Goal: Task Accomplishment & Management: Complete application form

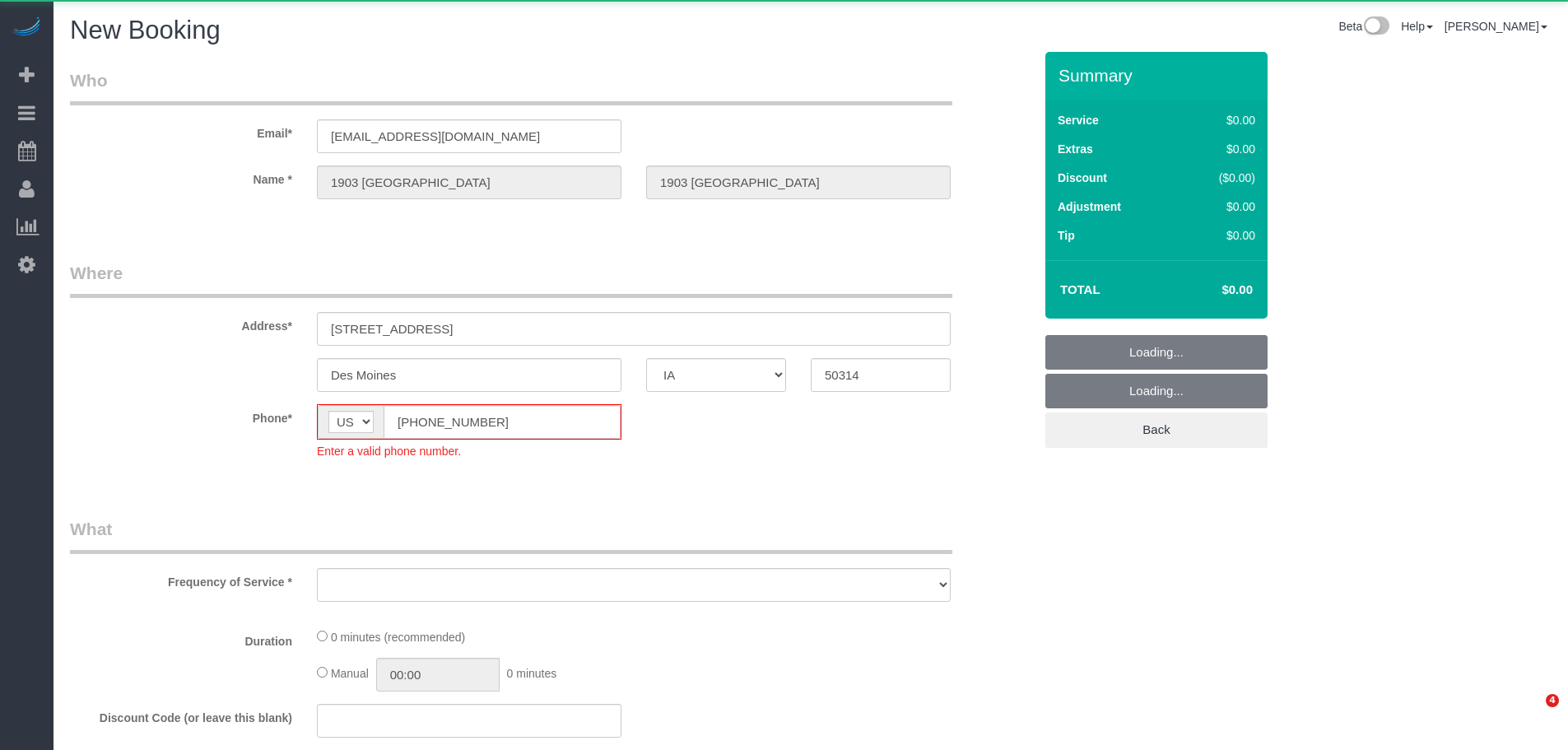
select select "IA"
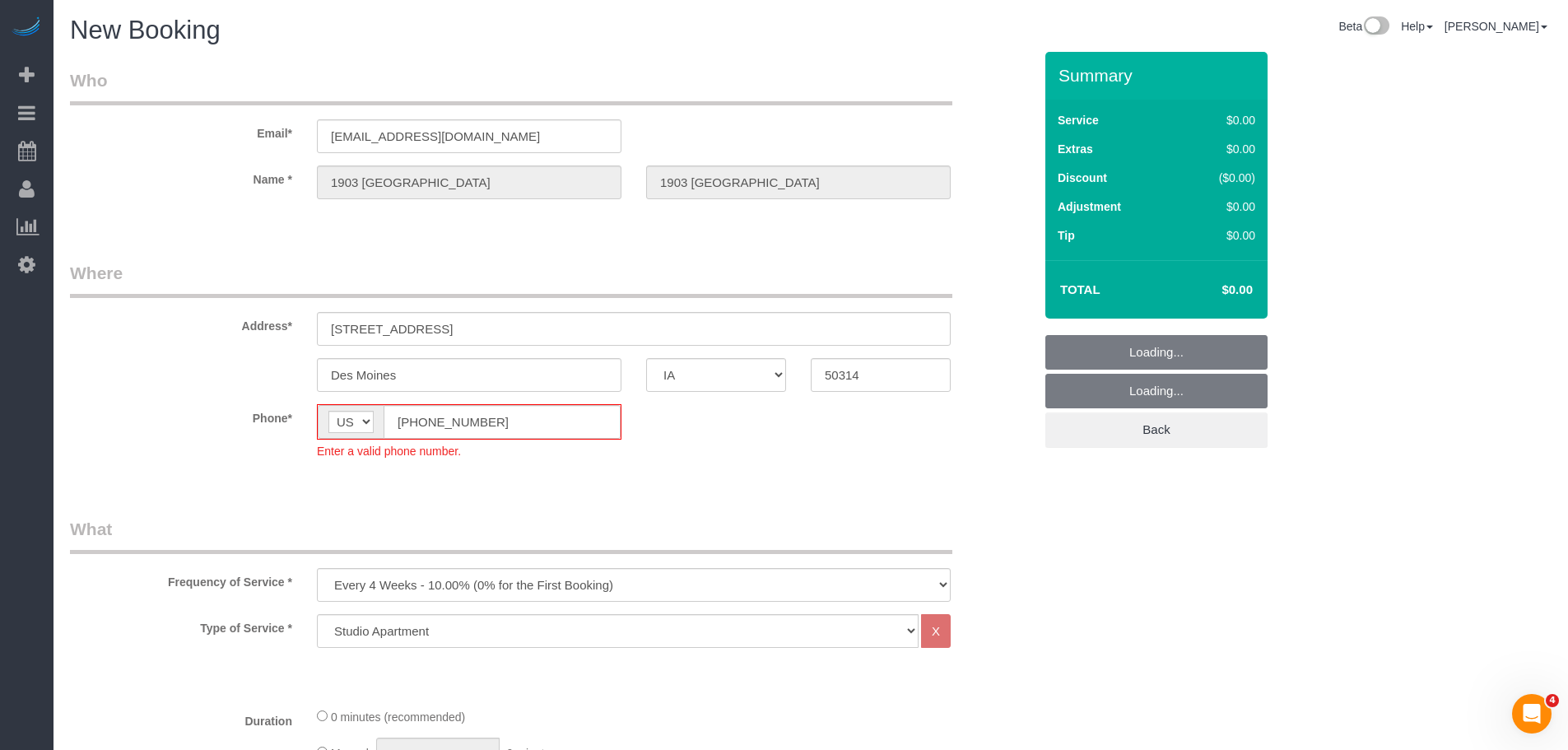
select select "object:3600"
click at [338, 414] on fieldset "Where Address* [STREET_ADDRESS] [GEOGRAPHIC_DATA] AK AL AR AZ CA CO CT DC DE [G…" at bounding box center [551, 373] width 963 height 223
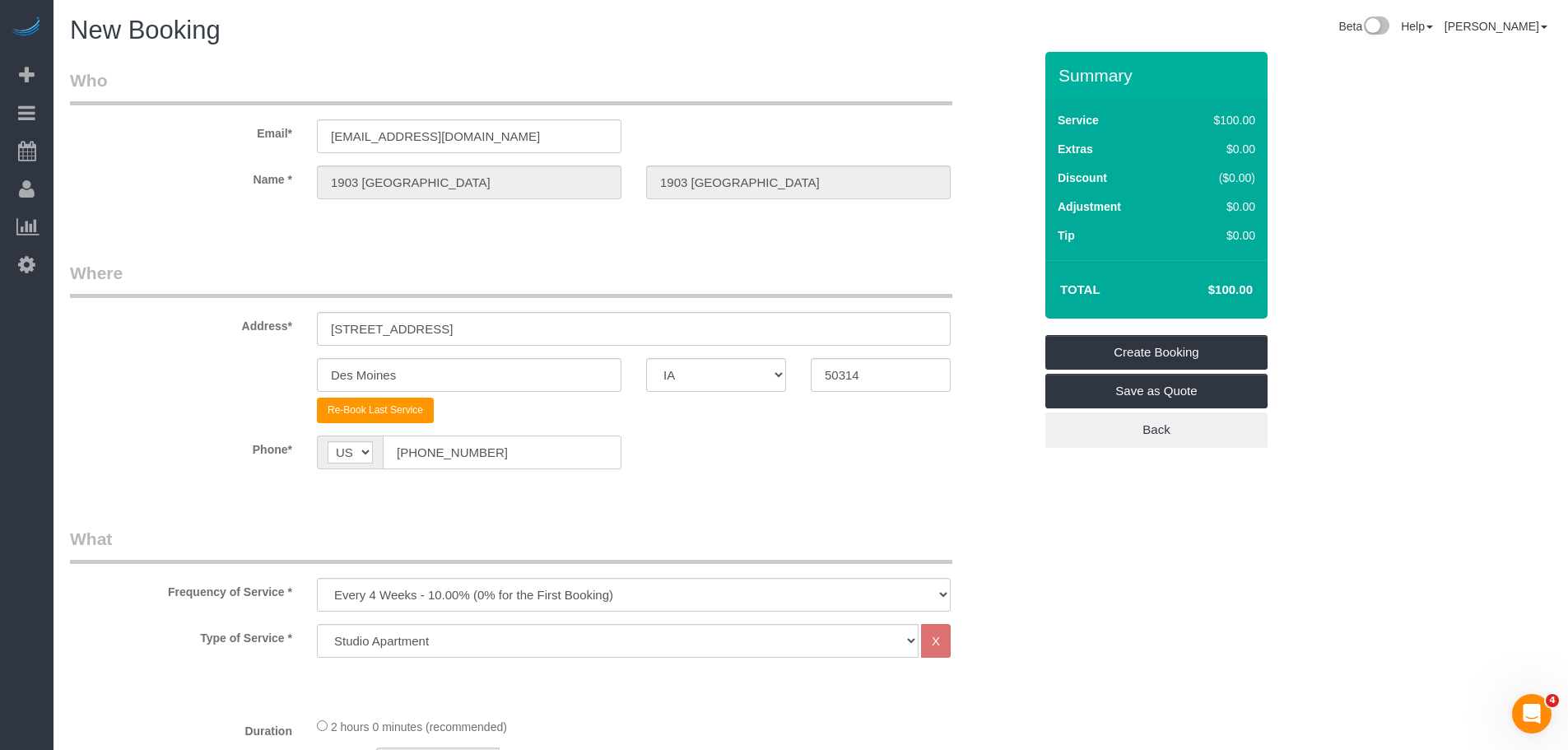
type input "[PHONE_NUMBER]"
click at [698, 598] on select "Every 6 Weeks (0% for the First Booking) One Time Every 8 Weeks (0% for the Fir…" at bounding box center [633, 594] width 633 height 33
select select "object:3602"
click at [317, 578] on select "Every 6 Weeks (0% for the First Booking) One Time Every 8 Weeks (0% for the Fir…" at bounding box center [633, 594] width 633 height 33
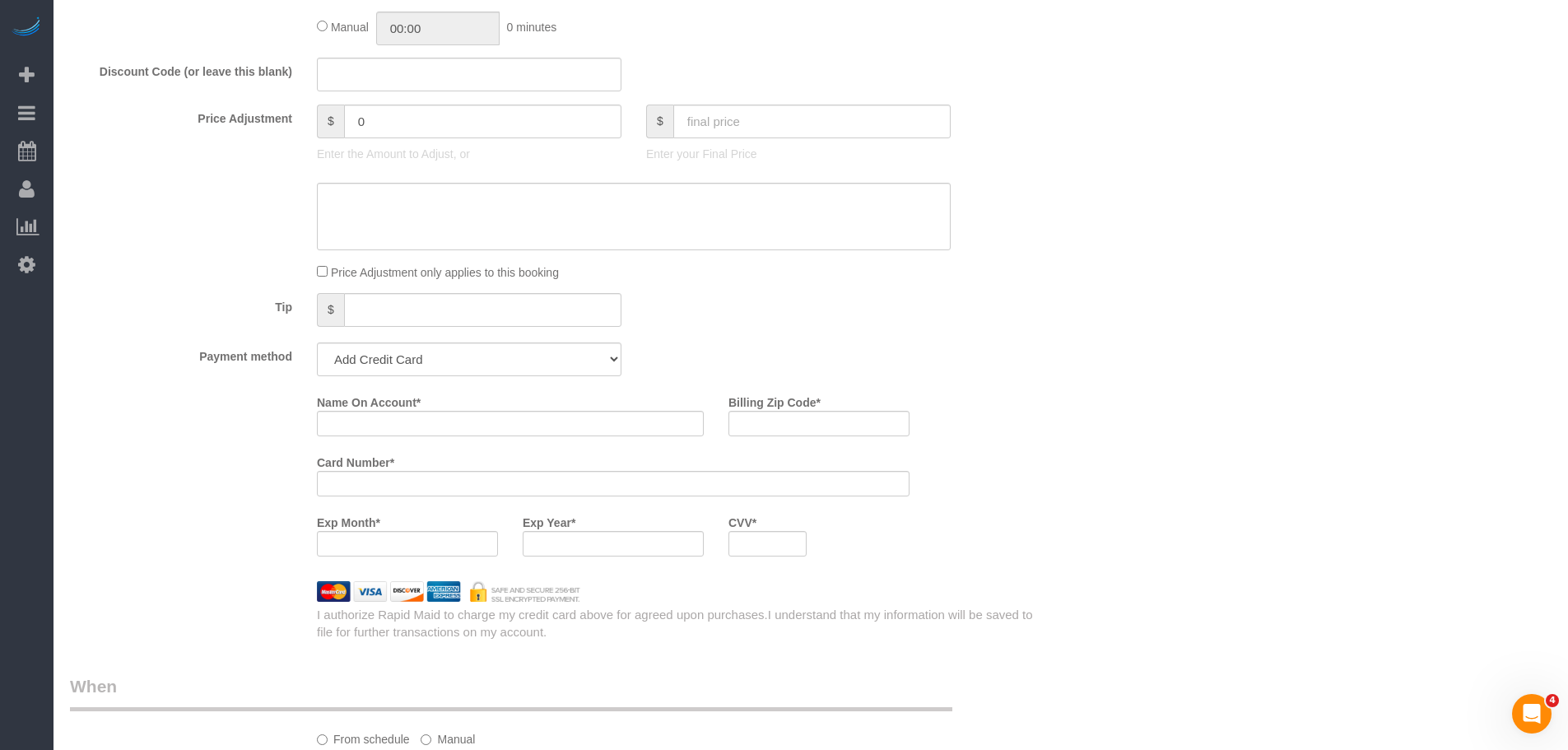
scroll to position [760, 0]
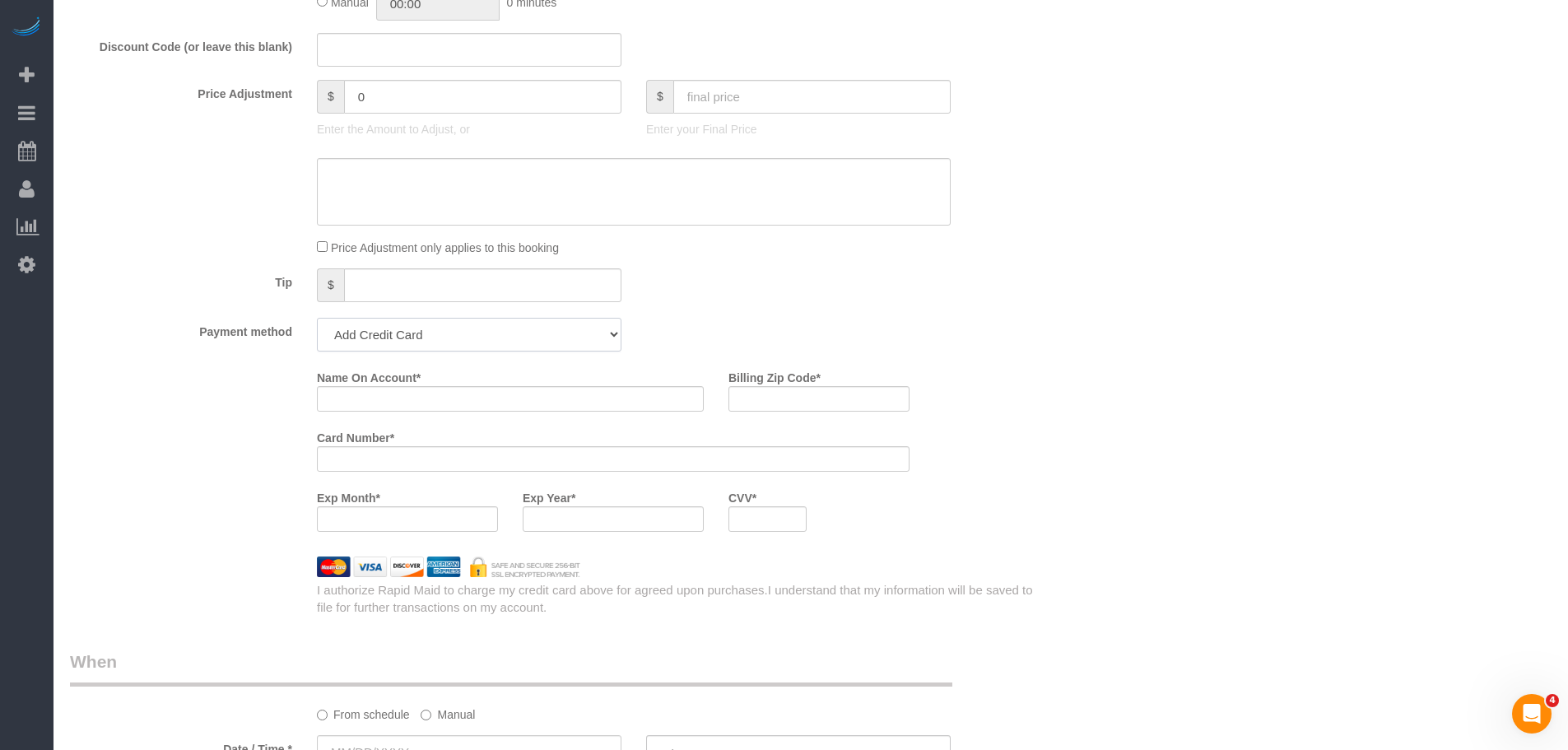
drag, startPoint x: 548, startPoint y: 324, endPoint x: 548, endPoint y: 343, distance: 19.0
click at [548, 324] on select "Add Credit Card Cash Check Paypal" at bounding box center [470, 334] width 305 height 33
select select "string:check"
click at [317, 317] on select "Add Credit Card Cash Check Paypal" at bounding box center [470, 334] width 305 height 33
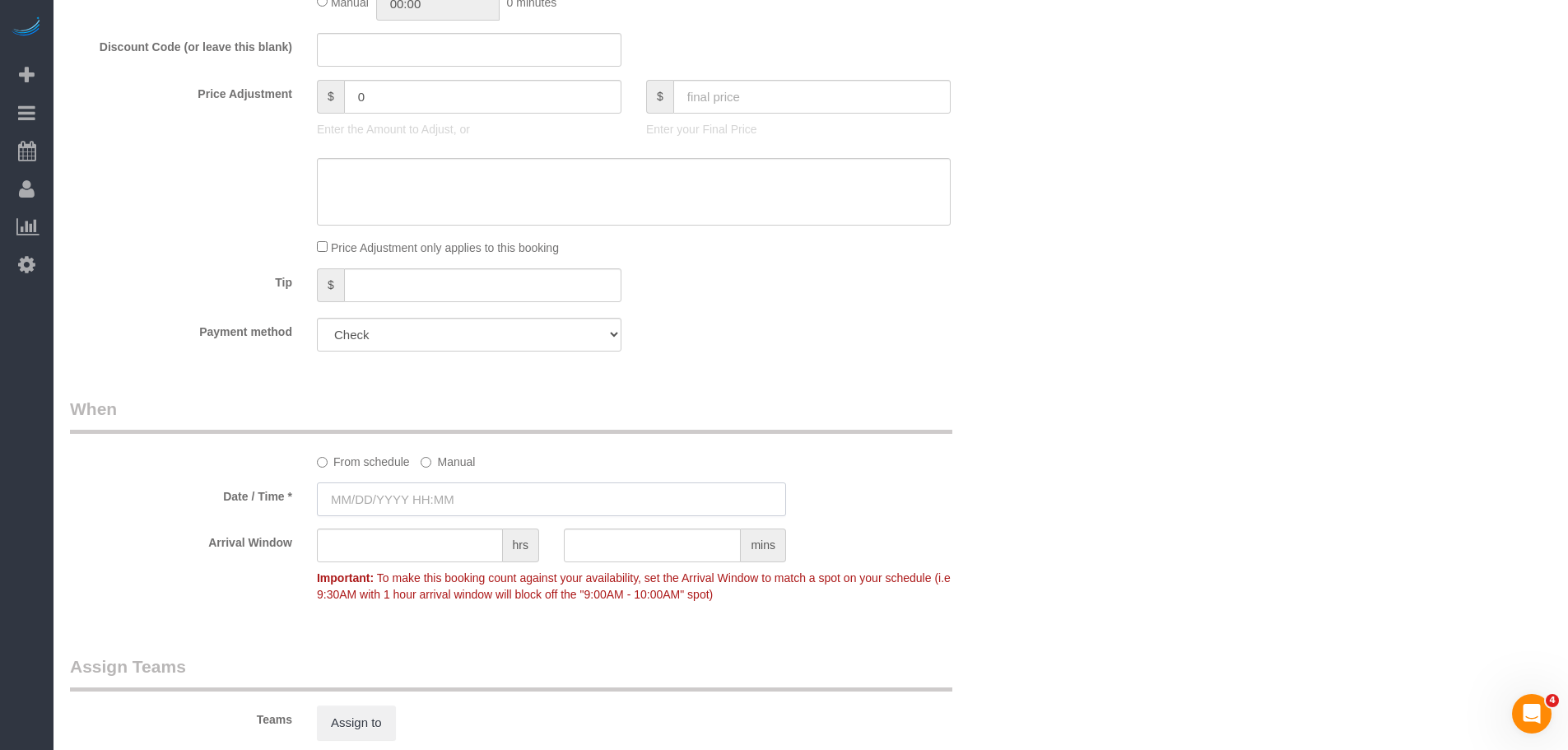
click at [430, 498] on input "text" at bounding box center [552, 498] width 469 height 33
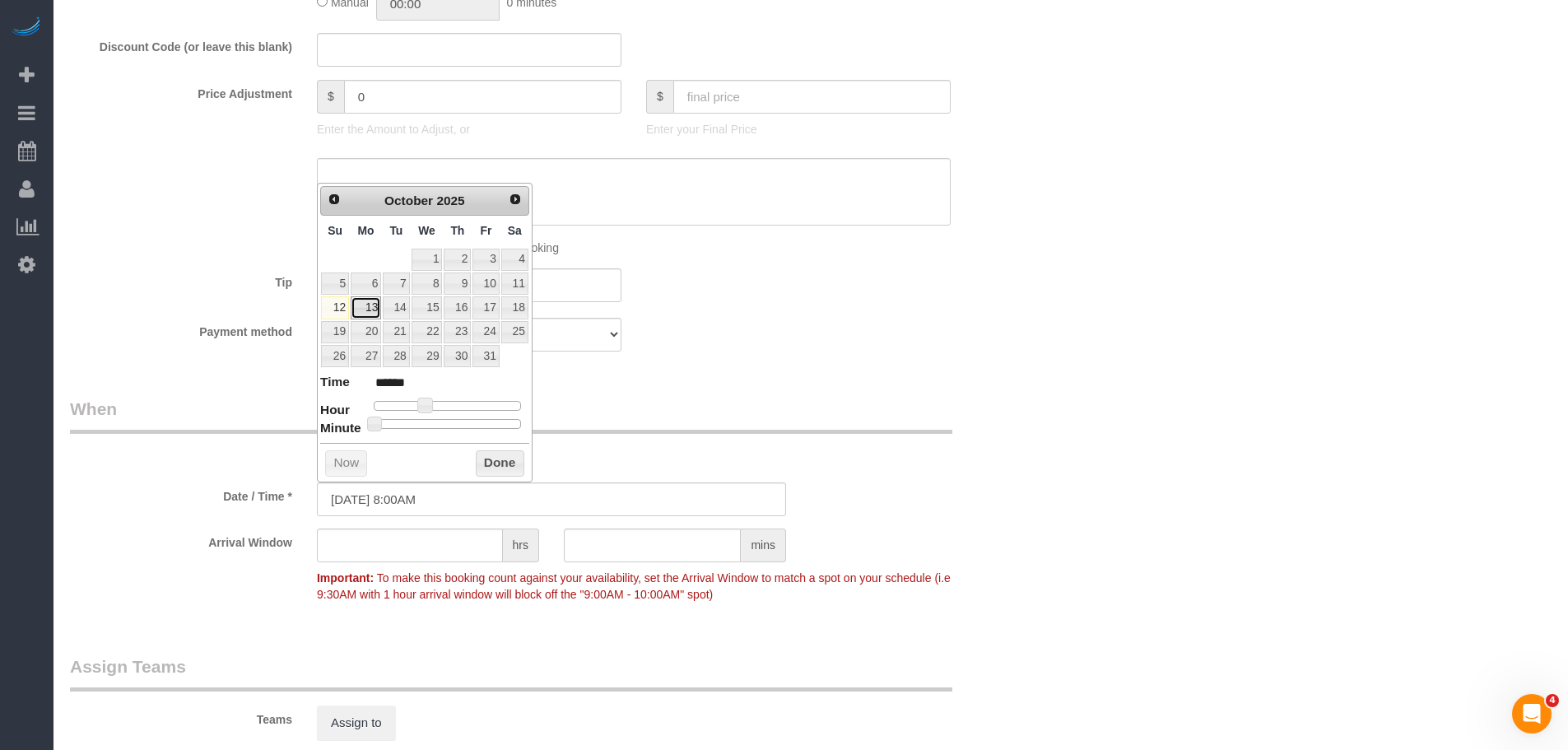
click at [372, 307] on link "13" at bounding box center [366, 307] width 30 height 22
type input "[DATE] 9:00AM"
type input "******"
type input "[DATE] 10:00AM"
type input "*******"
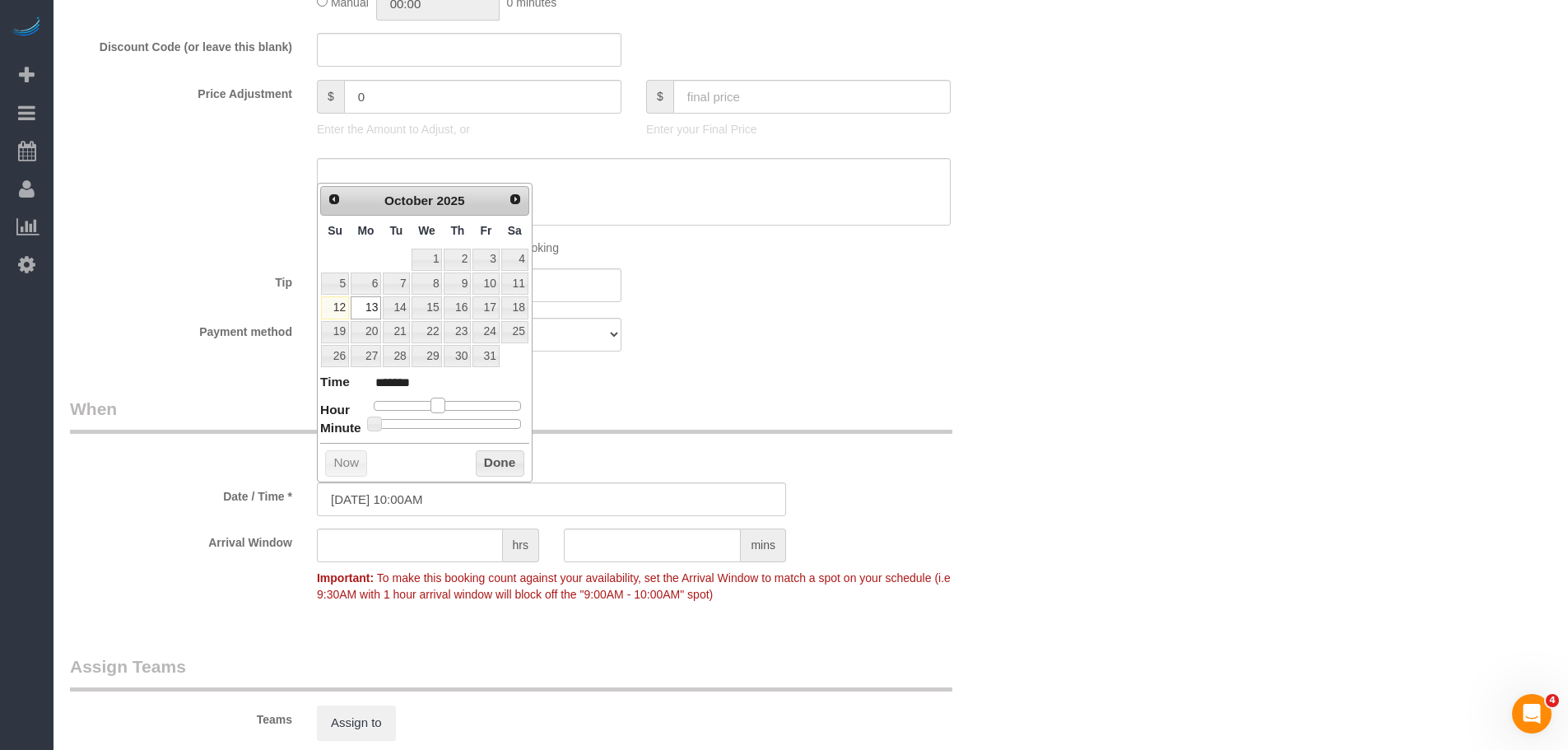
type input "[DATE] 11:00AM"
type input "*******"
drag, startPoint x: 422, startPoint y: 404, endPoint x: 442, endPoint y: 408, distance: 20.4
click at [442, 408] on span at bounding box center [444, 405] width 15 height 15
click at [509, 462] on button "Done" at bounding box center [499, 464] width 49 height 27
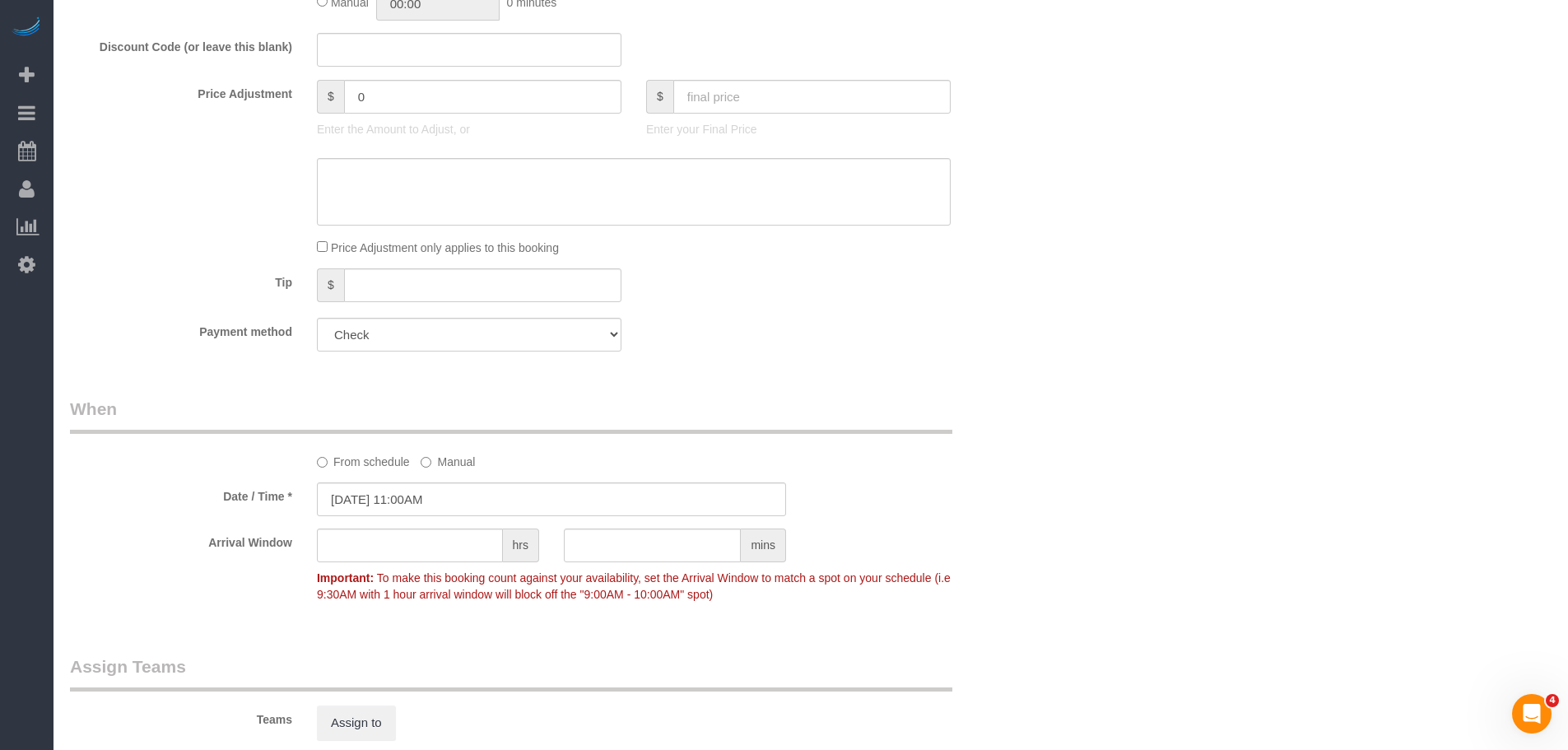
click at [1147, 495] on div "Who Email* [EMAIL_ADDRESS][DOMAIN_NAME] Name * [STREET_ADDRESS] [STREET_ADDRESS…" at bounding box center [810, 327] width 1481 height 2072
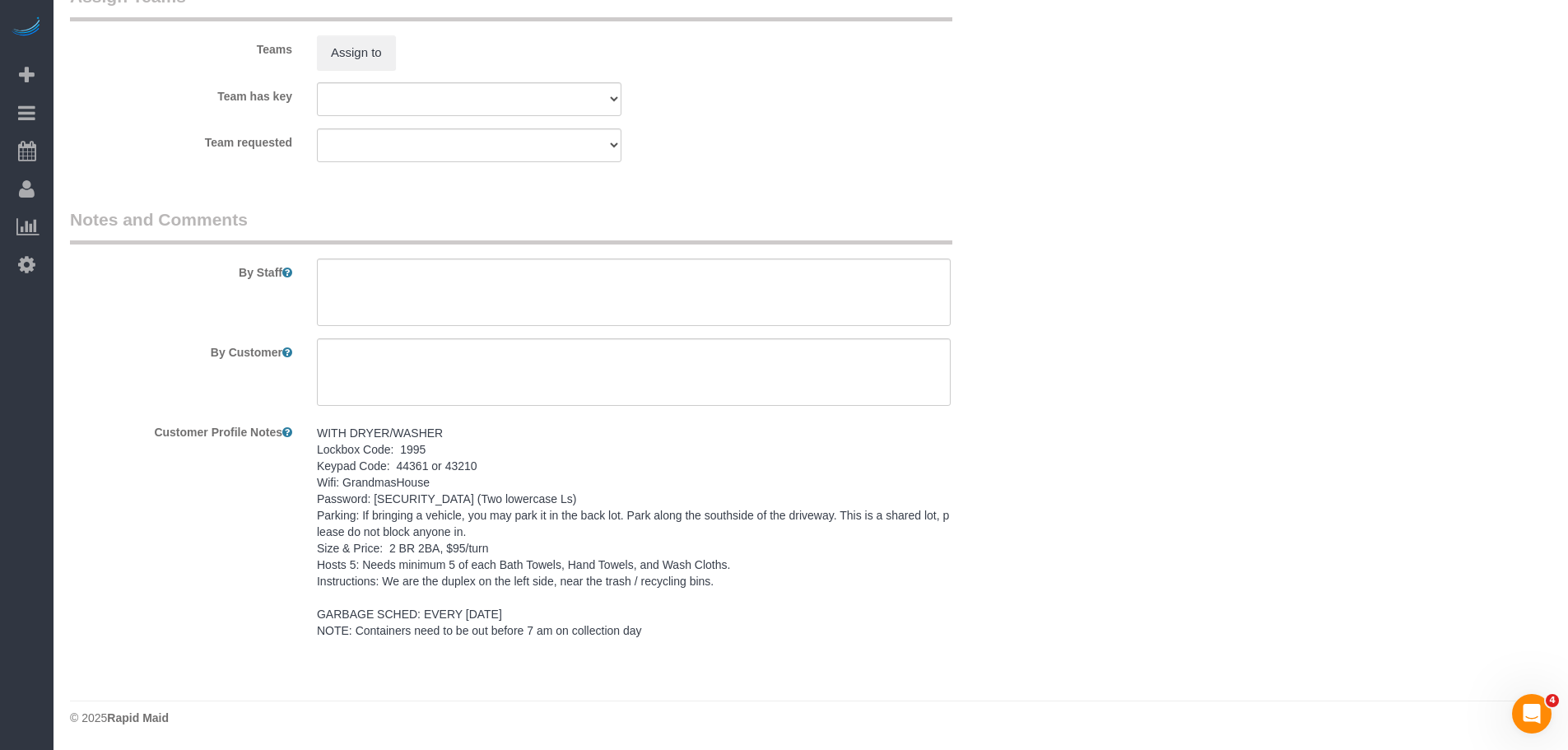
click at [598, 529] on pre "WITH DRYER/WASHER Lockbox Code: 1995 Keypad Code: 44361 or 43210 Wifi: Grandmas…" at bounding box center [633, 532] width 633 height 214
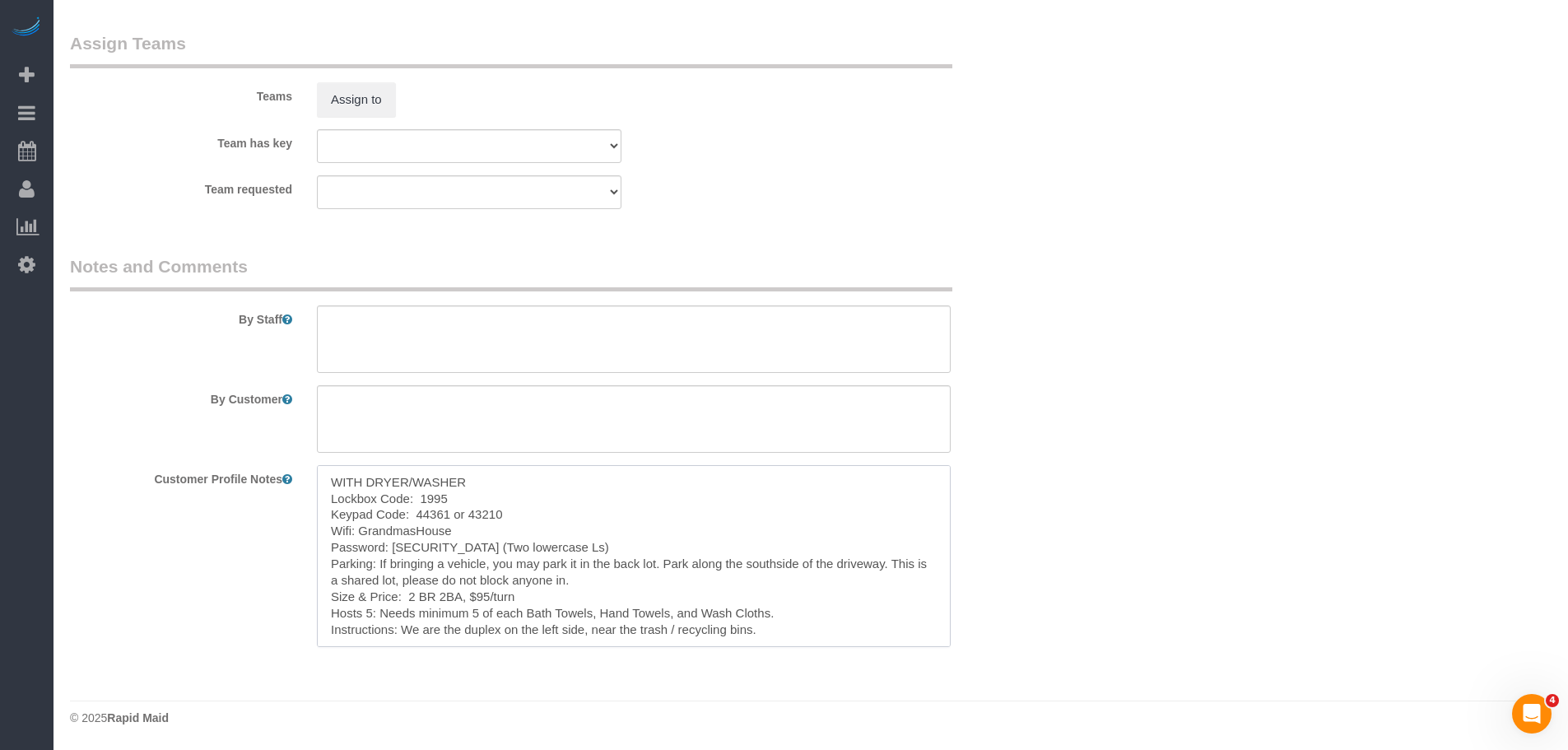
scroll to position [50, 0]
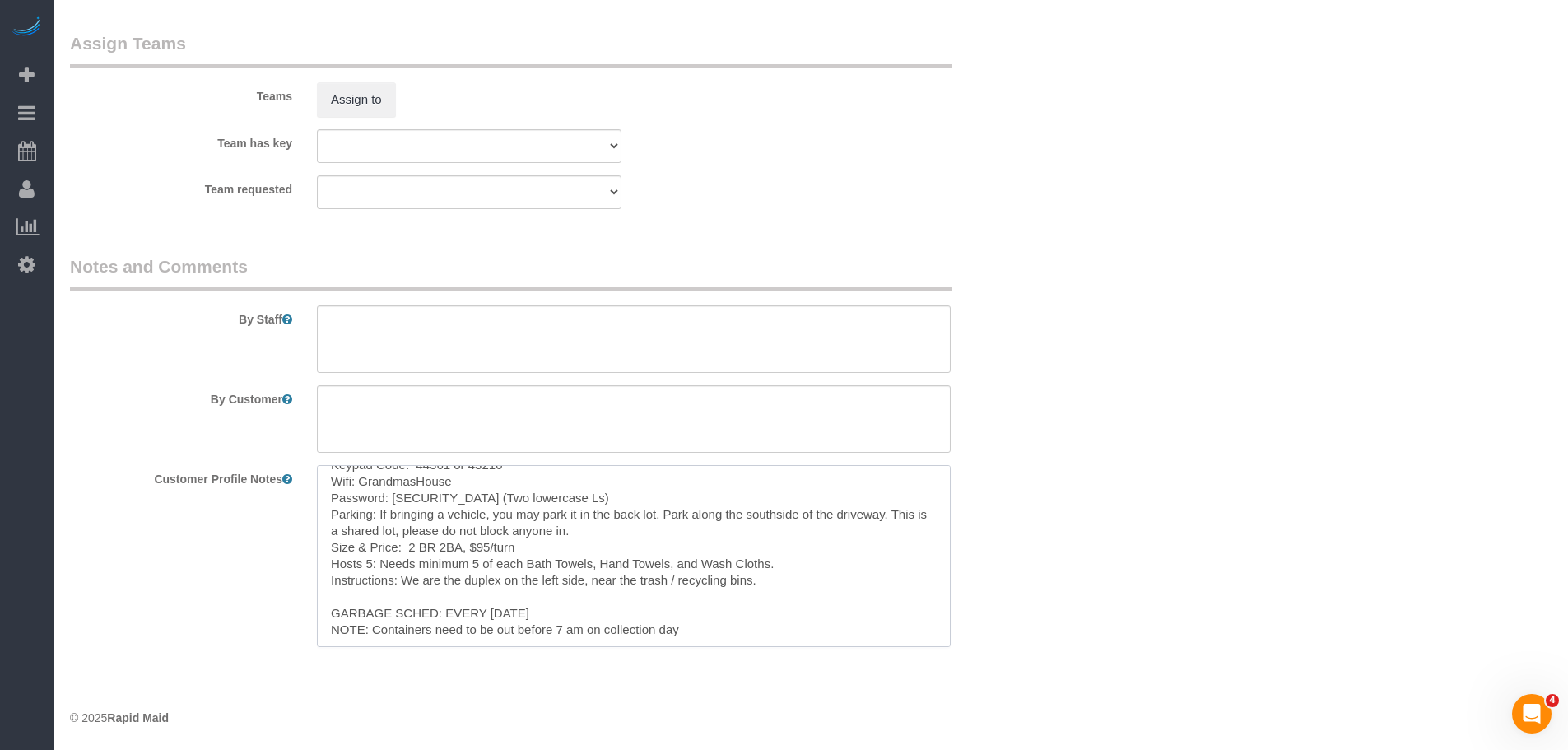
drag, startPoint x: 320, startPoint y: 475, endPoint x: 854, endPoint y: 705, distance: 581.4
click at [464, 328] on textarea at bounding box center [633, 339] width 633 height 68
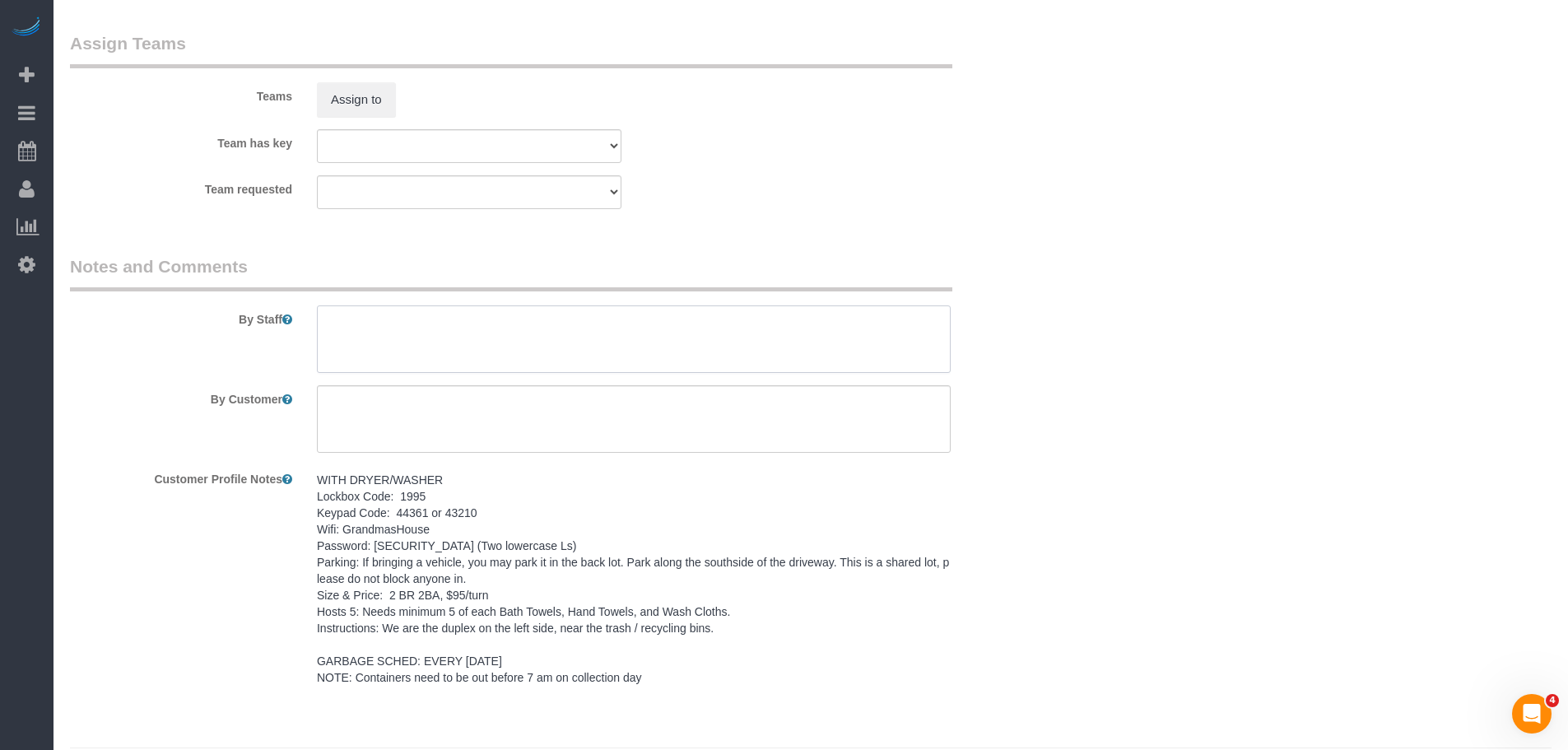
paste textarea "WITH DRYER/WASHER Lockbox Code: 1995 Keypad Code: 44361 or 43210 Wifi: Grandmas…"
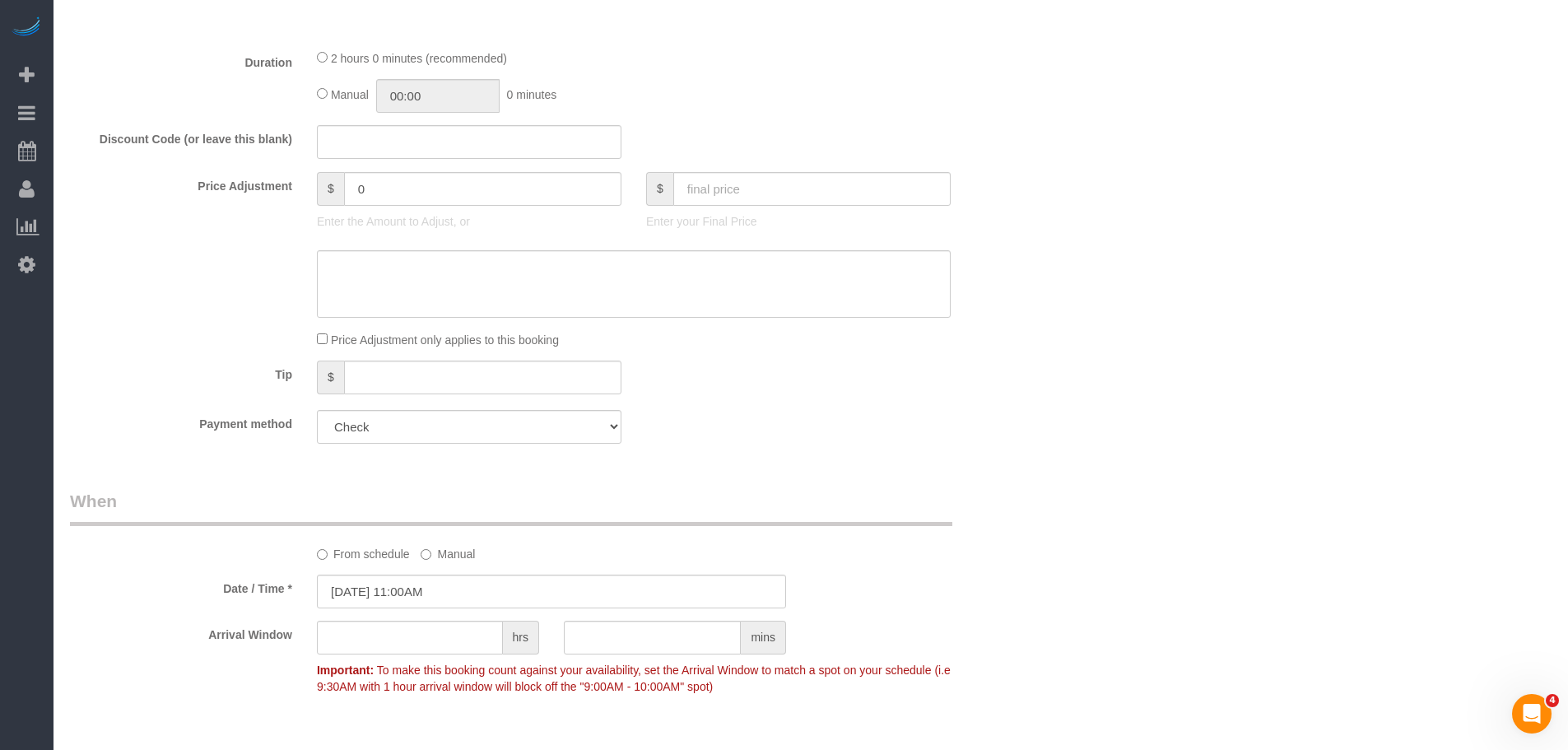
scroll to position [659, 0]
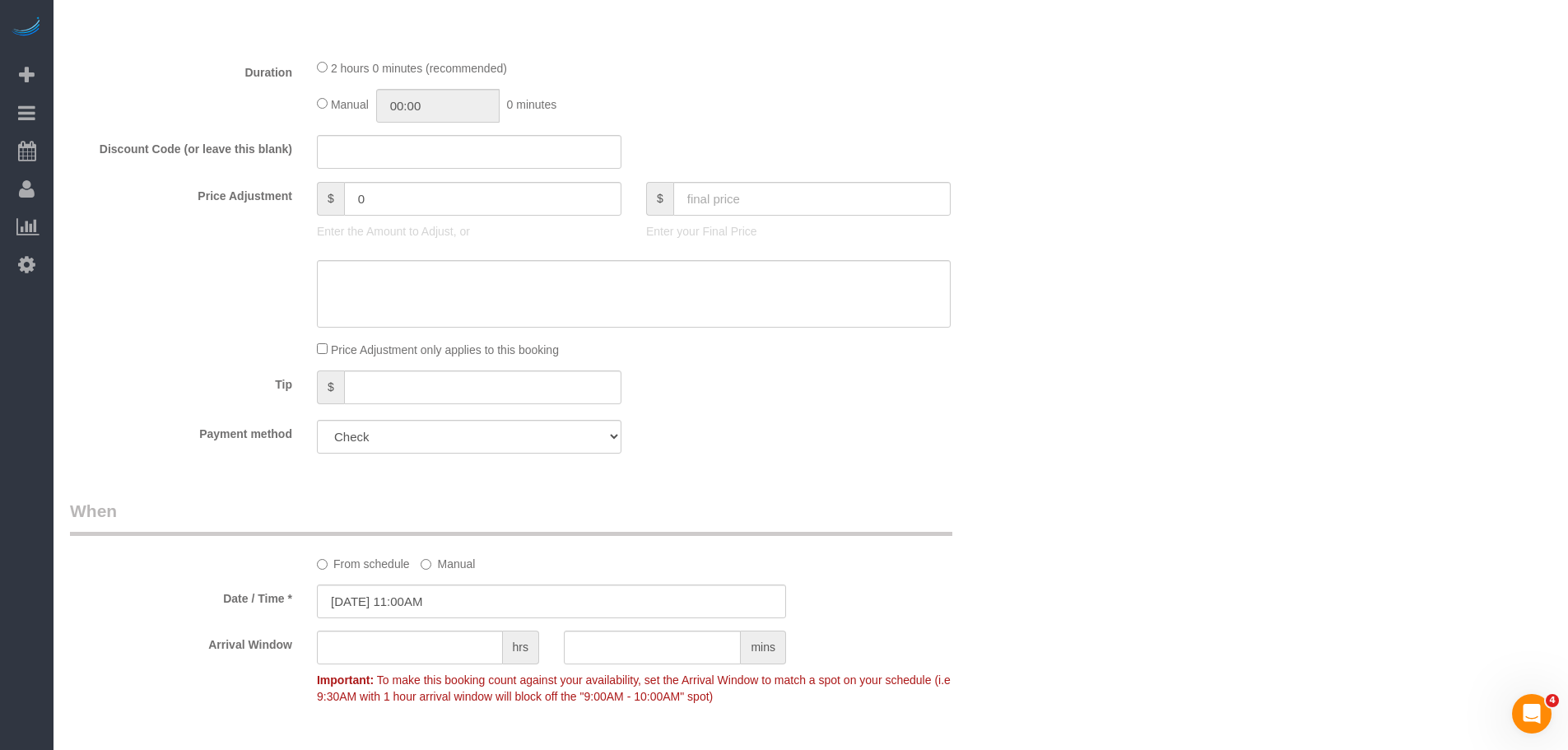
type textarea "WITH DRYER/WASHER Lockbox Code: 1995 Keypad Code: 44361 or 43210 Wifi: Grandmas…"
click at [837, 202] on input "text" at bounding box center [812, 198] width 277 height 33
type input "95"
click at [1110, 392] on div "Who Email* [EMAIL_ADDRESS][DOMAIN_NAME] Name * [STREET_ADDRESS] [STREET_ADDRESS…" at bounding box center [810, 429] width 1481 height 2072
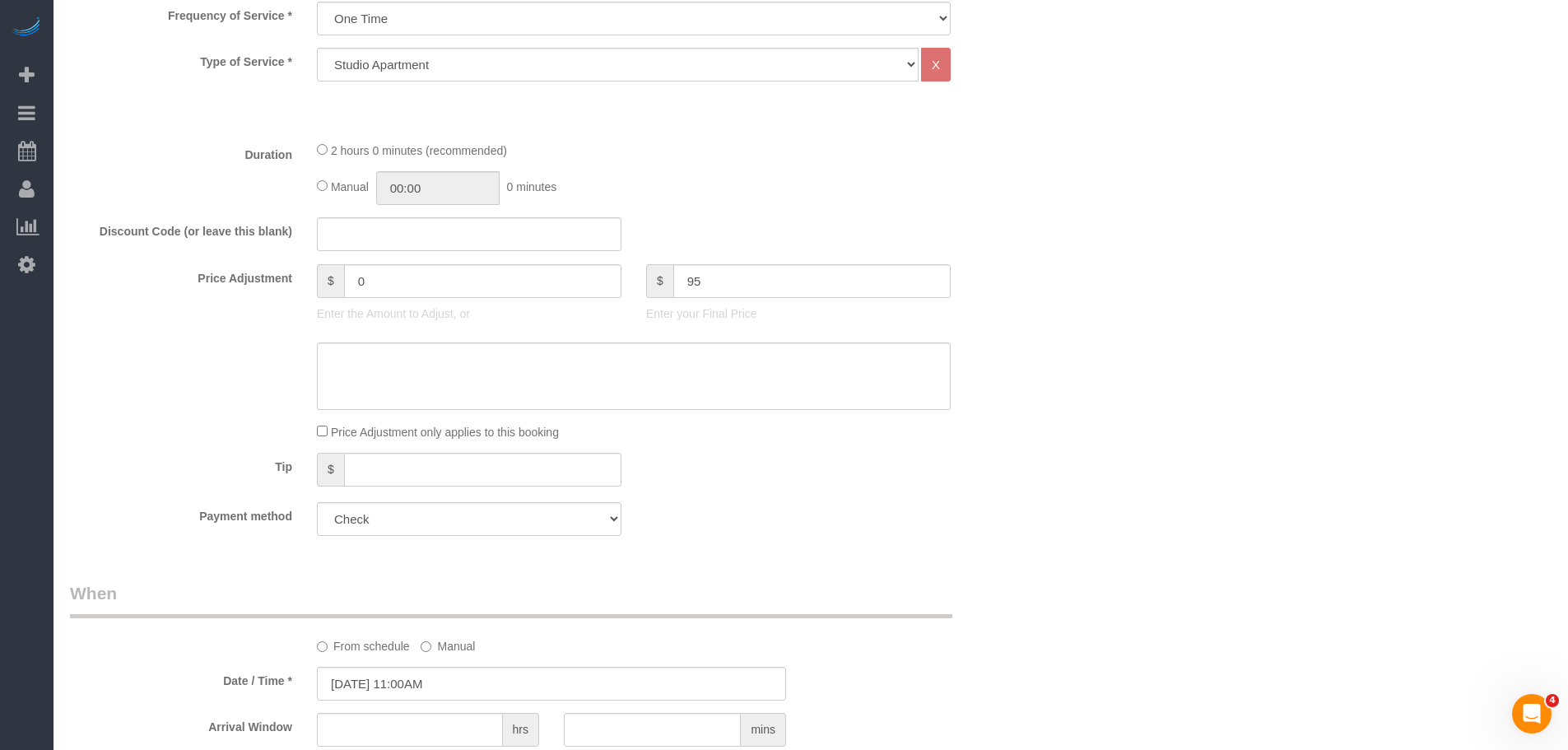
type input "-5"
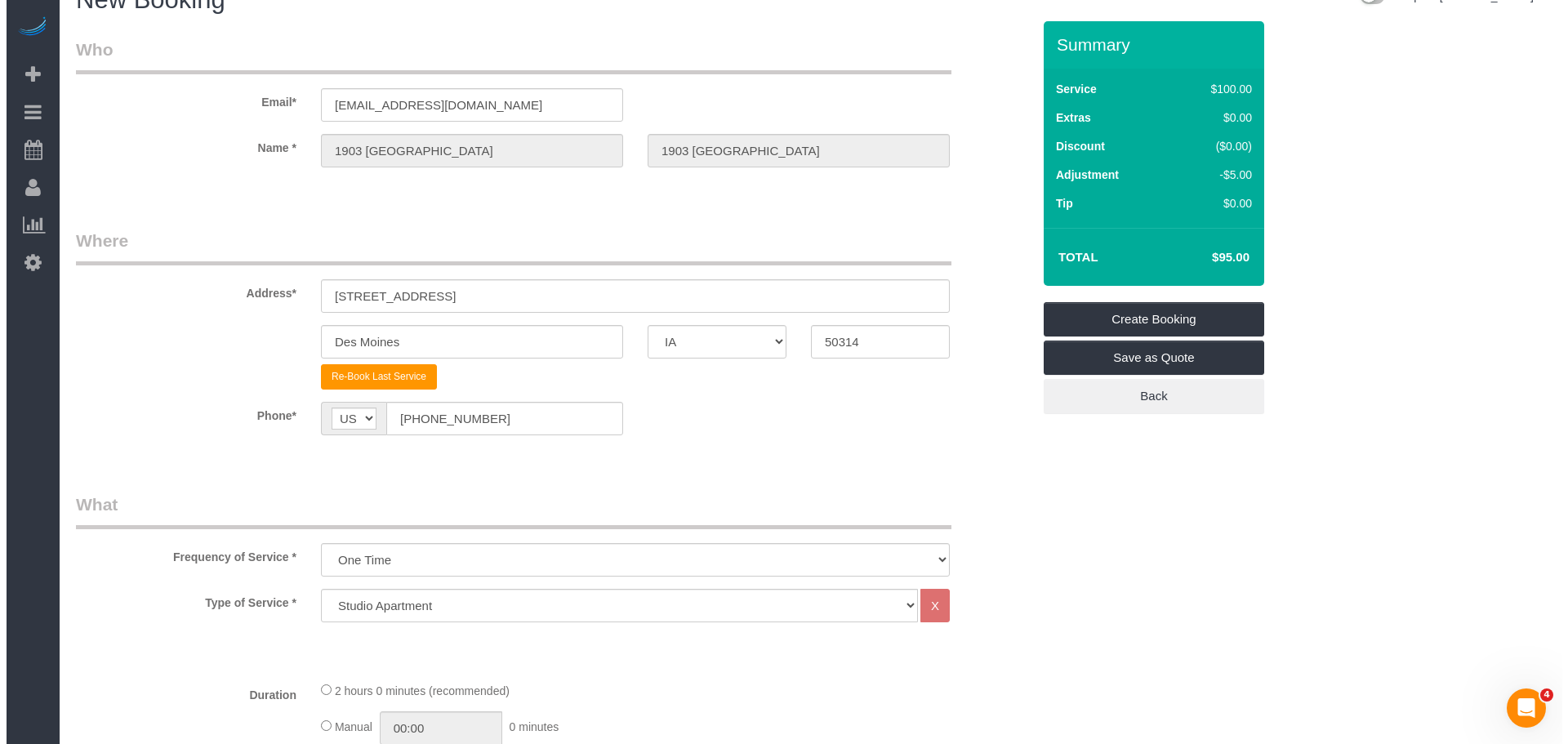
scroll to position [0, 0]
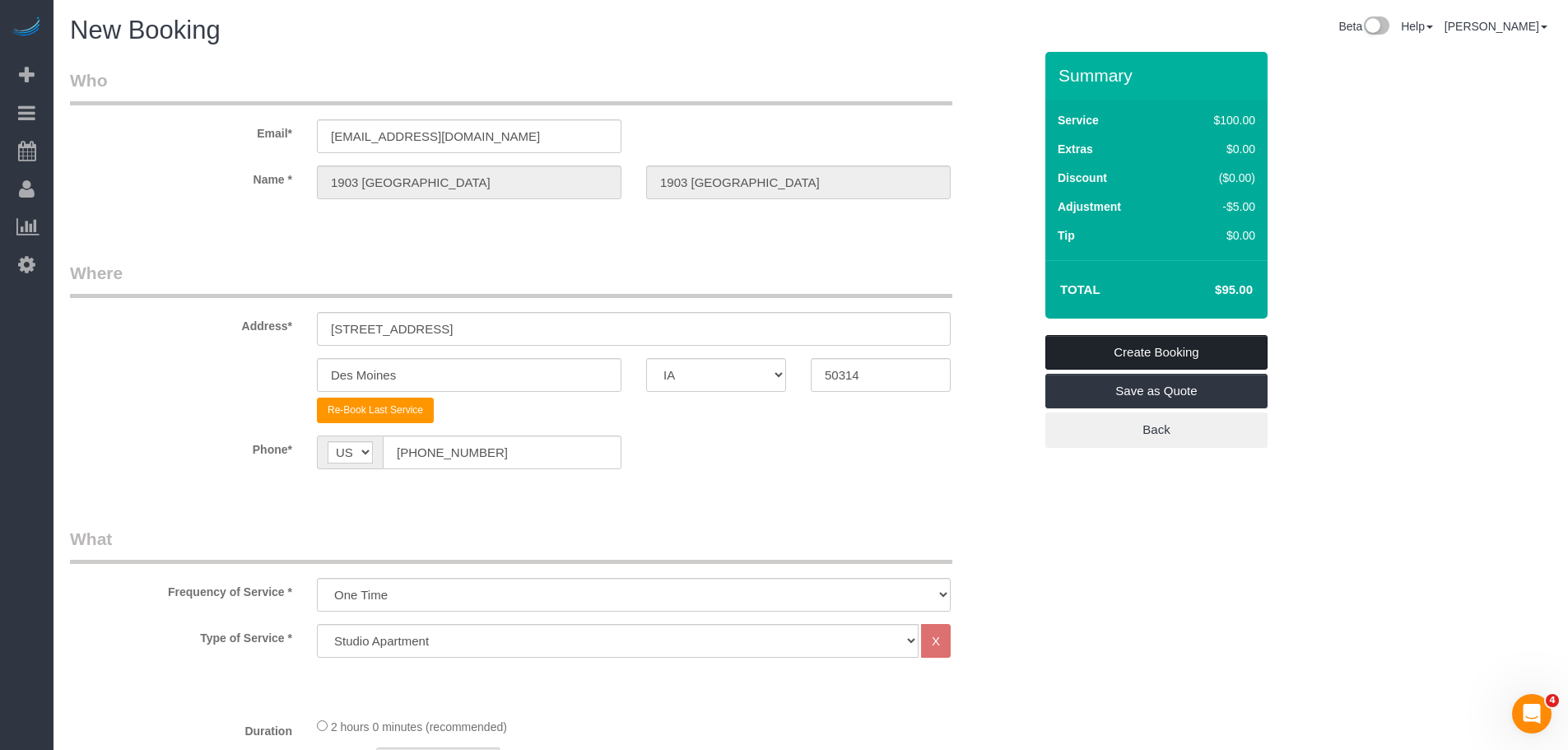
click at [1191, 349] on link "Create Booking" at bounding box center [1156, 353] width 222 height 34
